Goal: Navigation & Orientation: Understand site structure

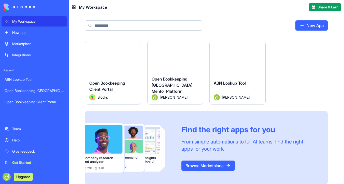
click at [186, 44] on div "Launch" at bounding box center [176, 58] width 56 height 35
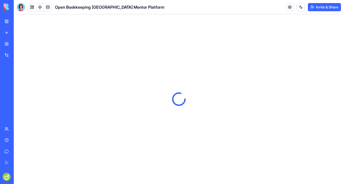
click at [53, 8] on div "Open Bookkeeping [GEOGRAPHIC_DATA] Mentor Platform" at bounding box center [91, 7] width 148 height 8
click at [50, 7] on link at bounding box center [48, 7] width 8 height 8
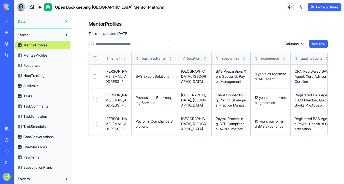
click at [62, 60] on div "MentorProfiles MenteeProfiles Resources HourTracking SubTasks Tasks TaskComment…" at bounding box center [42, 105] width 55 height 132
click at [61, 56] on link "MenteeProfiles" at bounding box center [42, 55] width 55 height 8
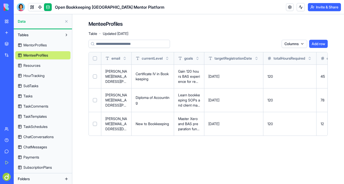
click at [58, 68] on link "Resources" at bounding box center [42, 65] width 55 height 8
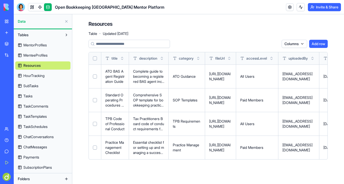
click at [57, 74] on link "HourTracking" at bounding box center [42, 76] width 55 height 8
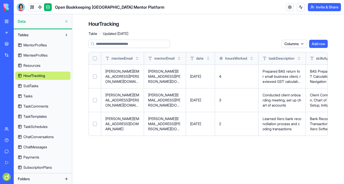
click at [55, 86] on link "SubTasks" at bounding box center [42, 86] width 55 height 8
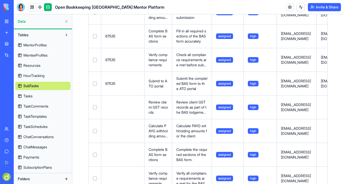
scroll to position [1461, 0]
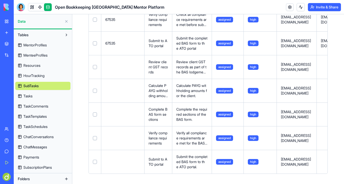
click at [65, 94] on link "Tasks" at bounding box center [42, 96] width 55 height 8
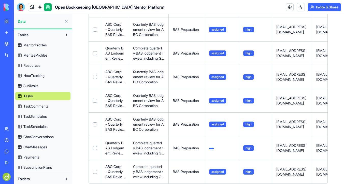
scroll to position [293, 0]
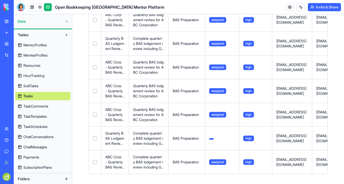
click at [62, 106] on link "TaskComments" at bounding box center [42, 106] width 55 height 8
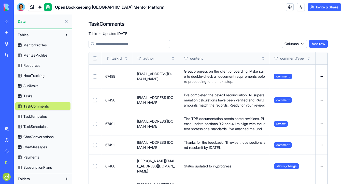
click at [59, 123] on link "TaskSchedules" at bounding box center [42, 126] width 55 height 8
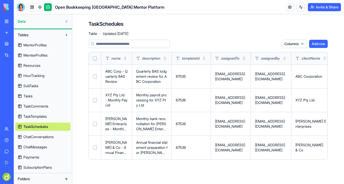
click at [53, 134] on span "ChatConversations" at bounding box center [38, 136] width 30 height 5
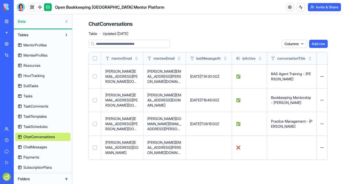
click at [51, 145] on link "ChatMessages" at bounding box center [42, 147] width 55 height 8
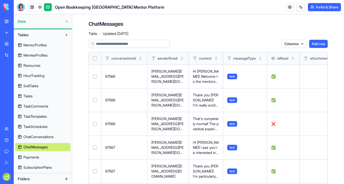
scroll to position [1, 0]
click at [32, 6] on link at bounding box center [32, 7] width 8 height 8
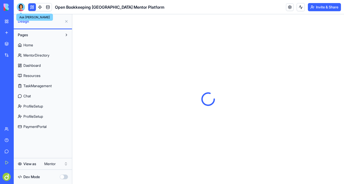
click at [22, 5] on div at bounding box center [21, 7] width 8 height 8
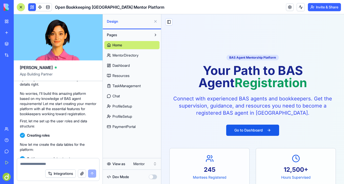
scroll to position [233, 0]
